Goal: Information Seeking & Learning: Learn about a topic

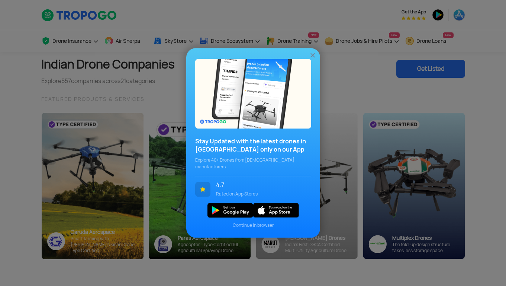
click at [253, 222] on span "Continue in browser" at bounding box center [253, 225] width 116 height 7
